Goal: Information Seeking & Learning: Learn about a topic

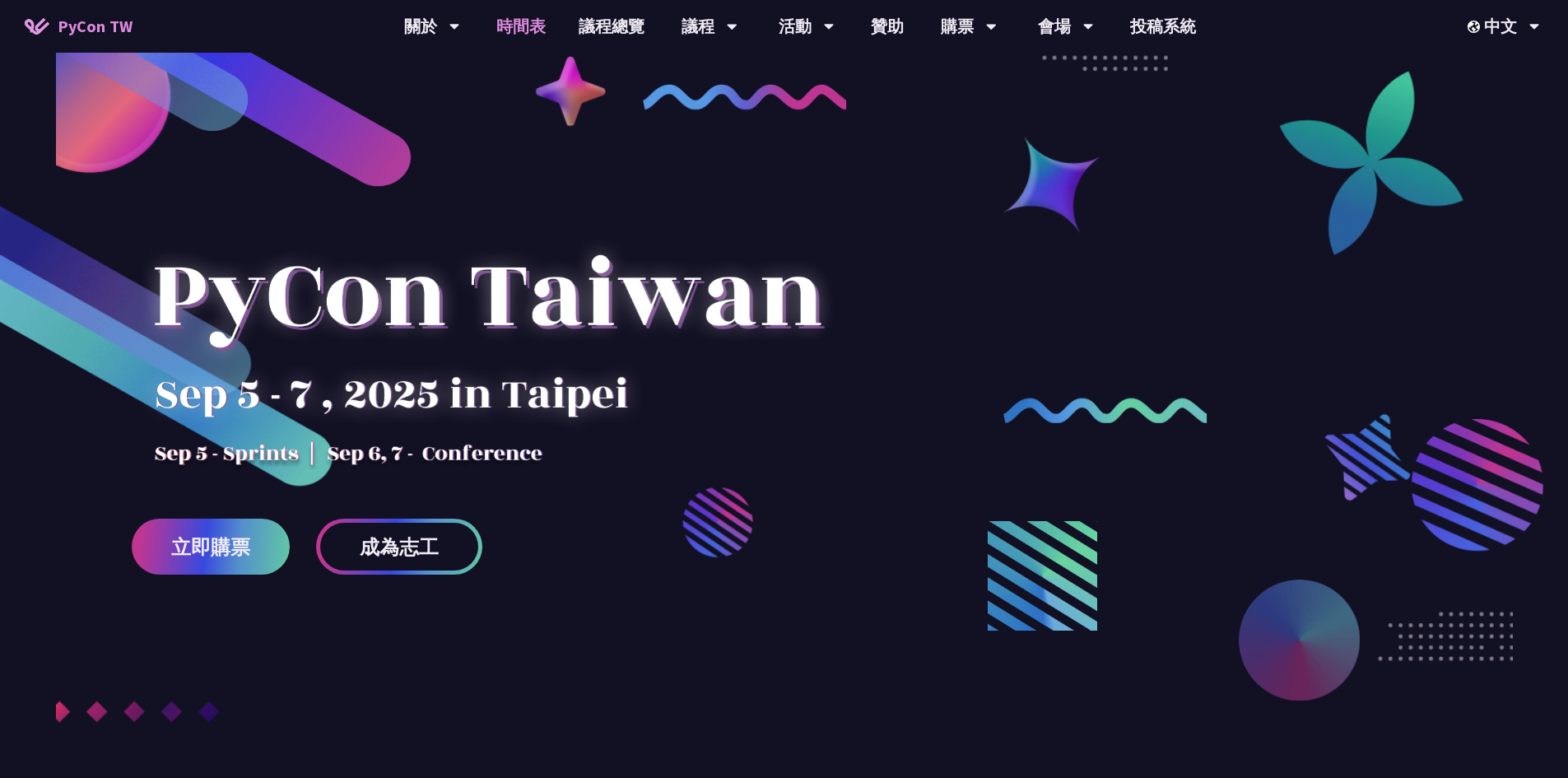
click at [530, 33] on link "時間表" at bounding box center [521, 26] width 83 height 52
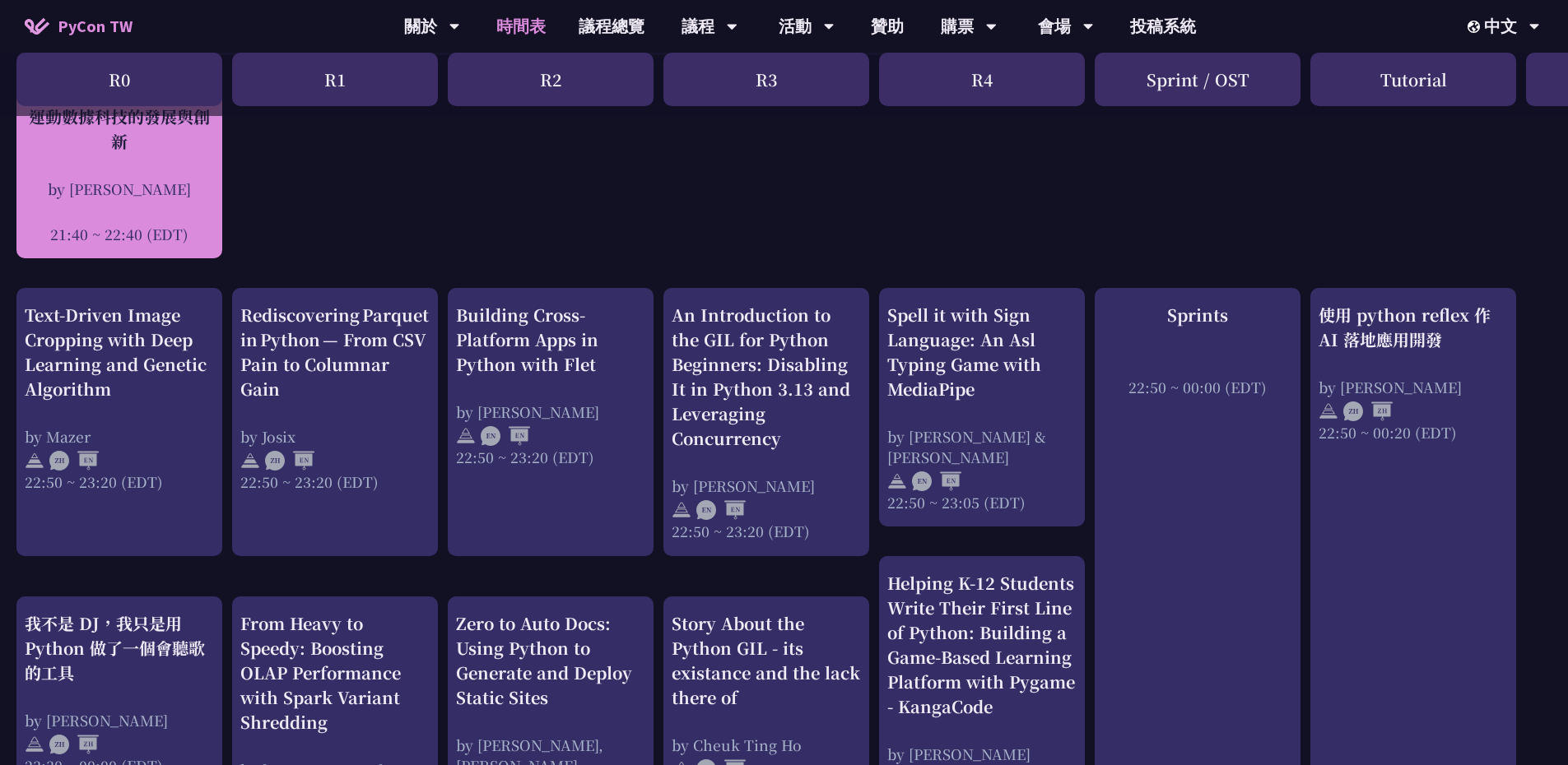
scroll to position [494, 0]
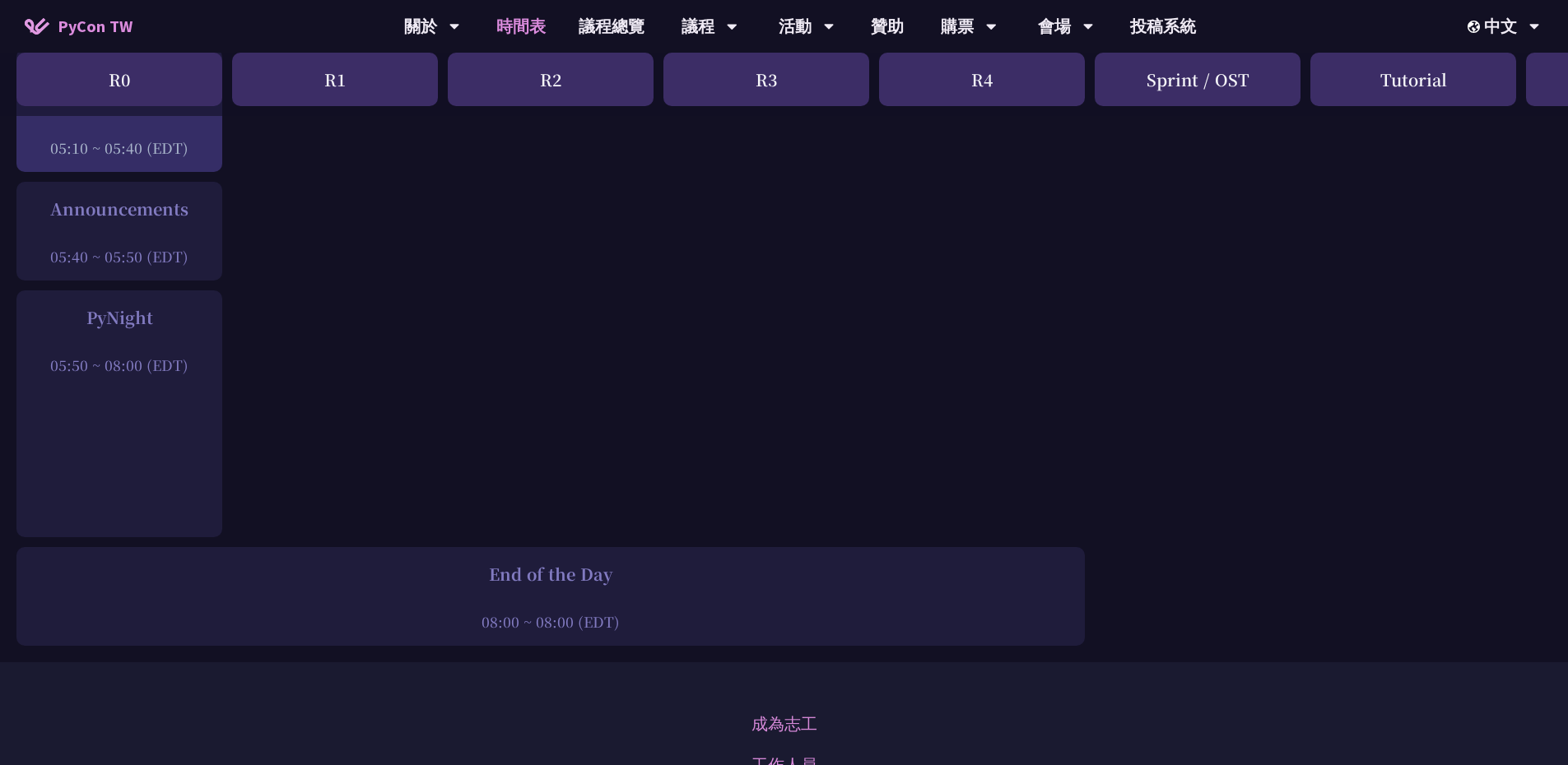
scroll to position [2385, 0]
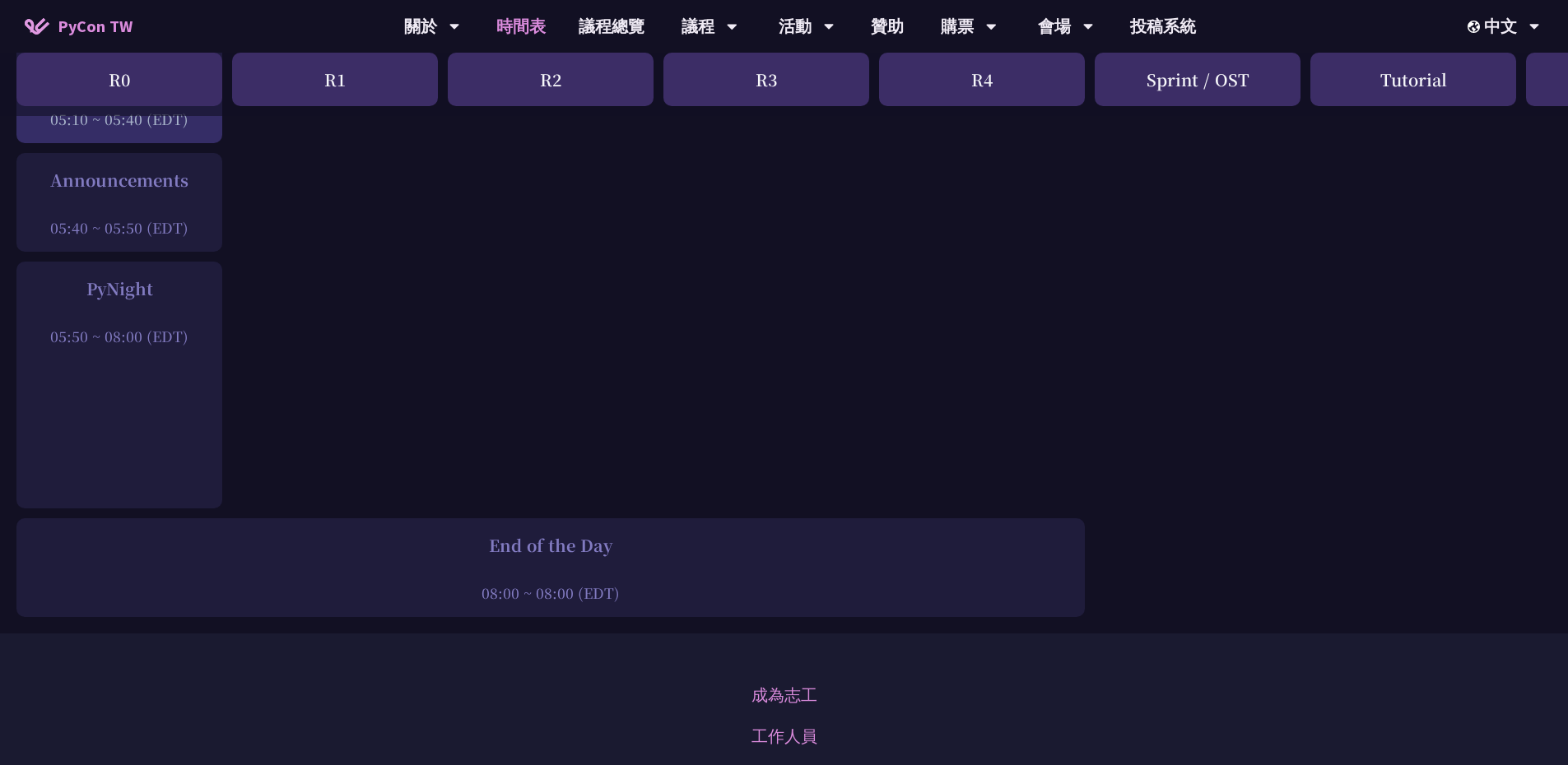
click at [96, 326] on div "05:50 ~ 08:00 (EDT)" at bounding box center [119, 336] width 190 height 20
drag, startPoint x: 75, startPoint y: 276, endPoint x: 165, endPoint y: 281, distance: 90.1
click at [165, 281] on div "PyNight" at bounding box center [119, 288] width 190 height 24
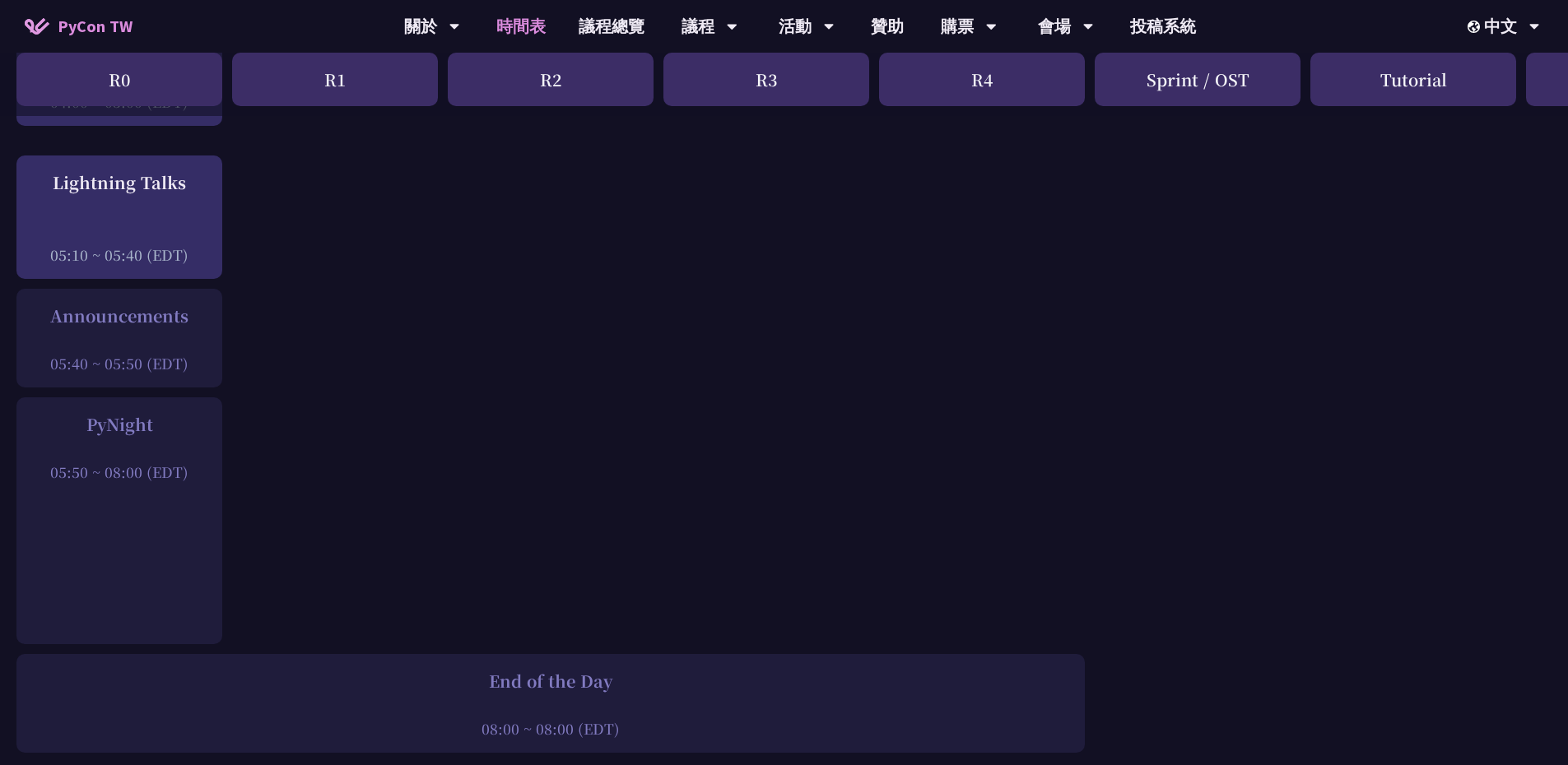
scroll to position [2221, 0]
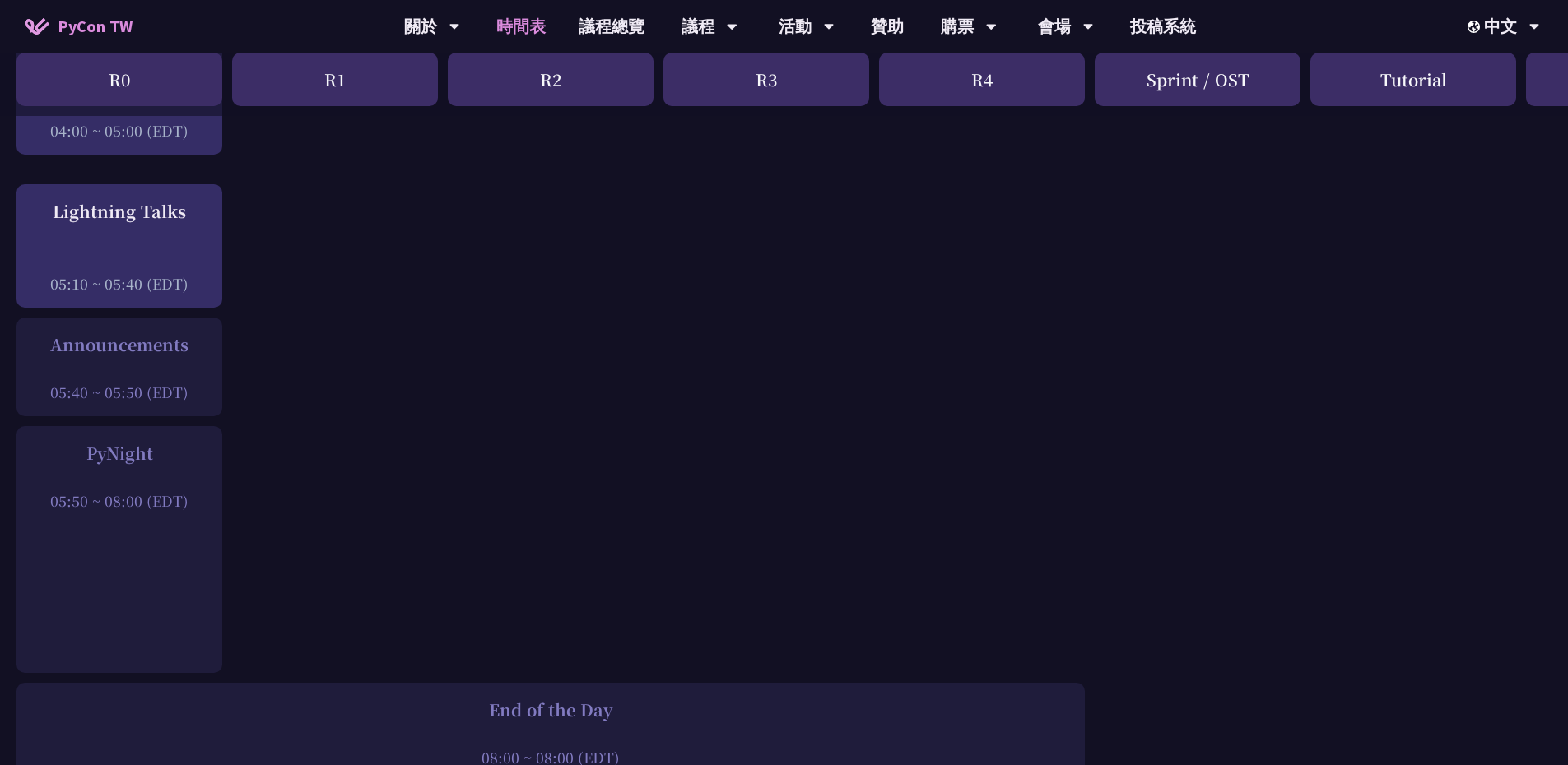
click at [135, 452] on div "PyNight" at bounding box center [119, 452] width 190 height 24
drag, startPoint x: 66, startPoint y: 444, endPoint x: 166, endPoint y: 452, distance: 100.3
click at [166, 452] on div "PyNight" at bounding box center [119, 452] width 190 height 24
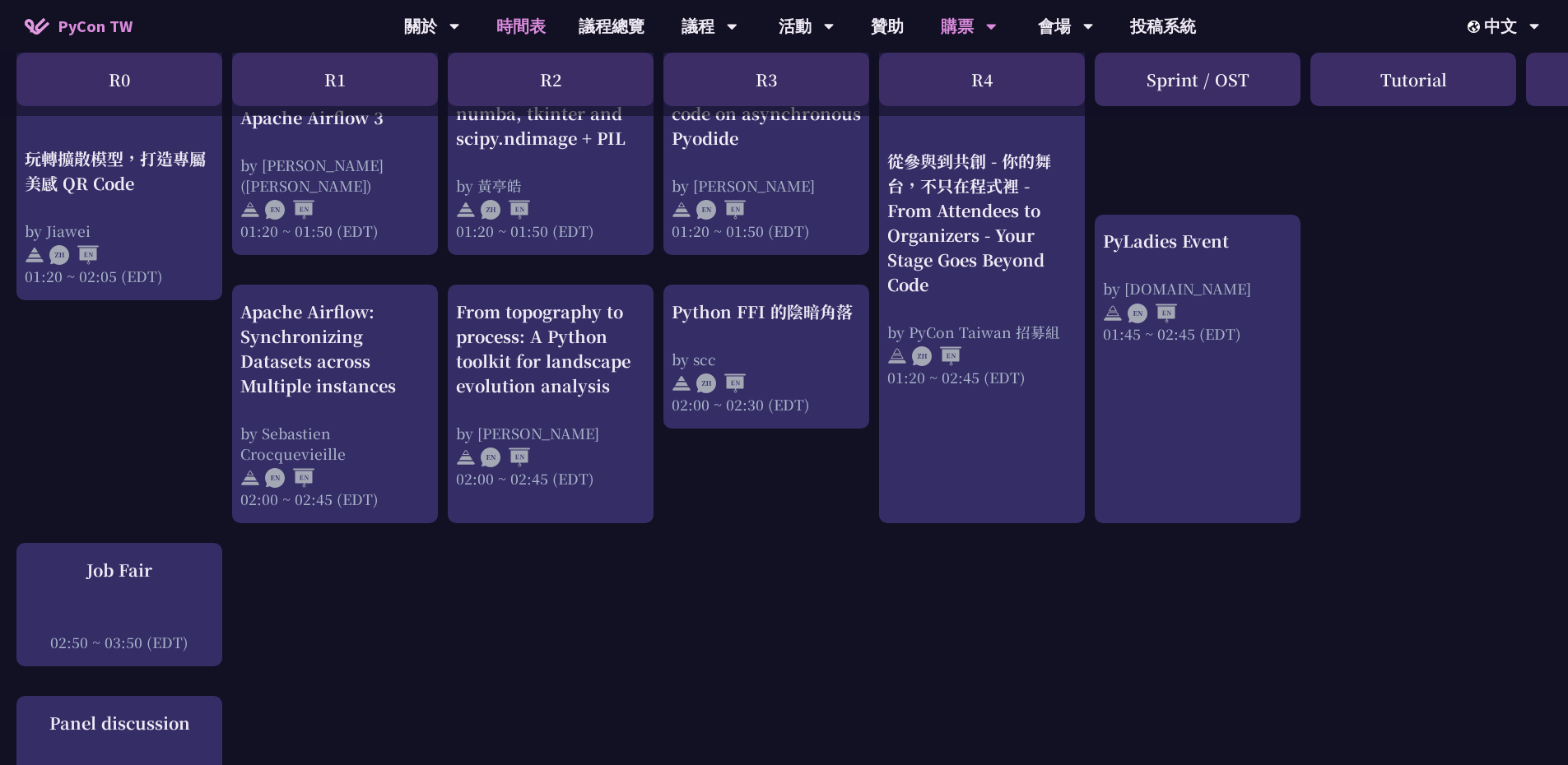
scroll to position [1399, 0]
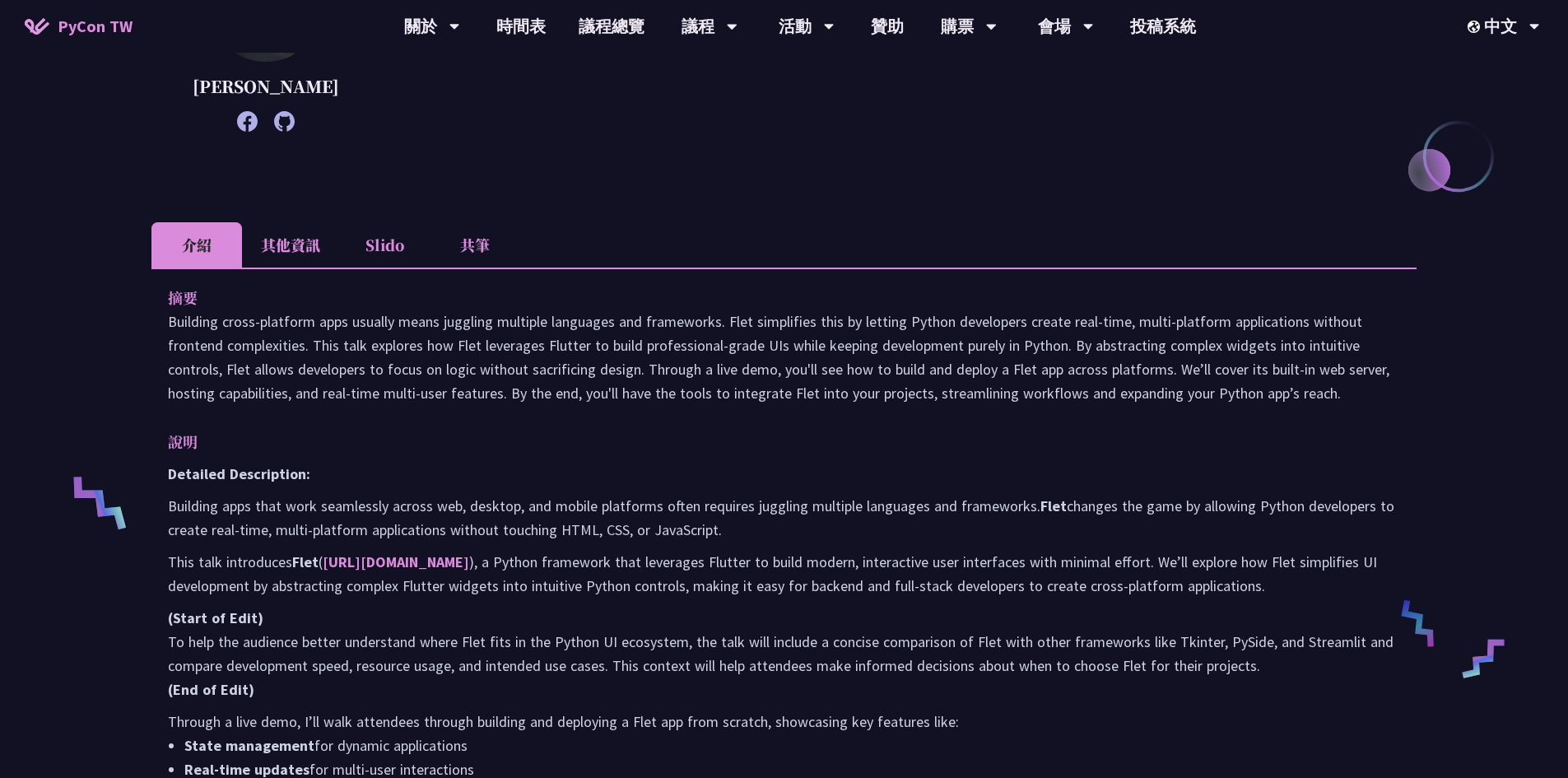
scroll to position [494, 0]
